Goal: Browse casually

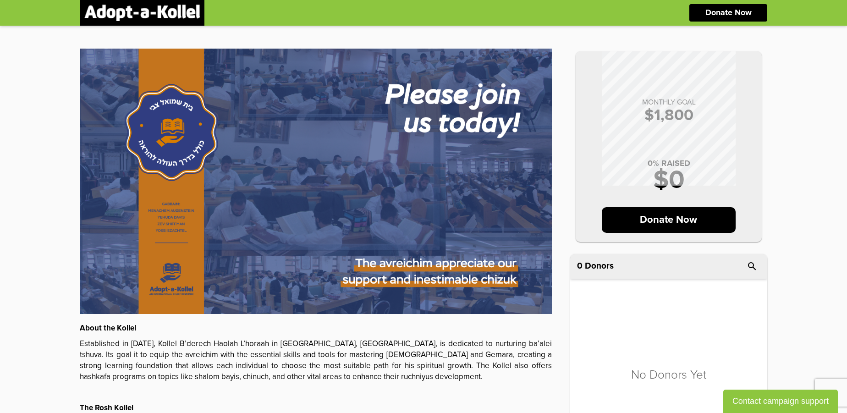
click at [55, 81] on div "MONTHLY GOAL $ 1,800 0 % RAISED $ 0 Donate Now About the Kollel Established in …" at bounding box center [423, 309] width 847 height 566
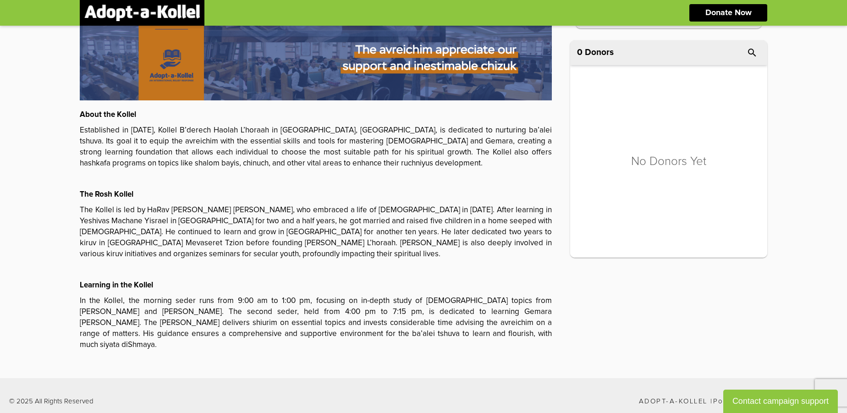
scroll to position [158, 0]
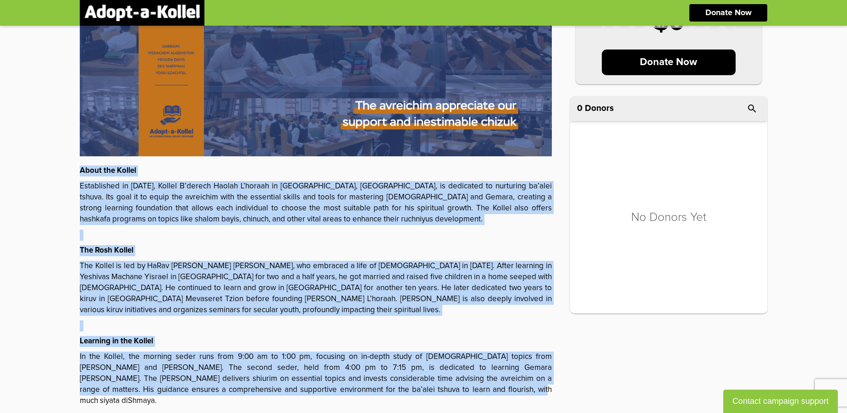
drag, startPoint x: 80, startPoint y: 169, endPoint x: 429, endPoint y: 386, distance: 411.0
click at [429, 386] on div "About the Kollel Established in 2006, Kollel B’derech Haolah L’horaah in Ramot,…" at bounding box center [316, 285] width 472 height 241
copy div "About the Kollel Established in 2006, Kollel B’derech Haolah L’horaah in Ramot,…"
